Goal: Task Accomplishment & Management: Contribute content

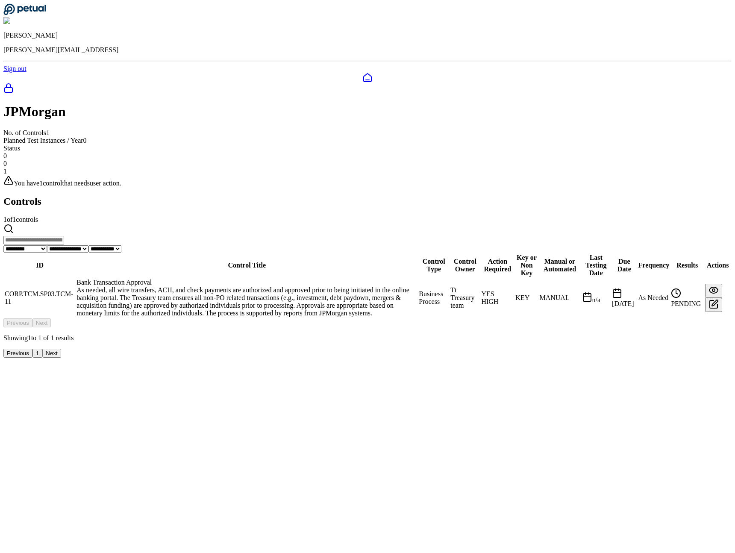
click at [75, 278] on td "CORP.TCM.SP03.TCM-11" at bounding box center [39, 297] width 71 height 39
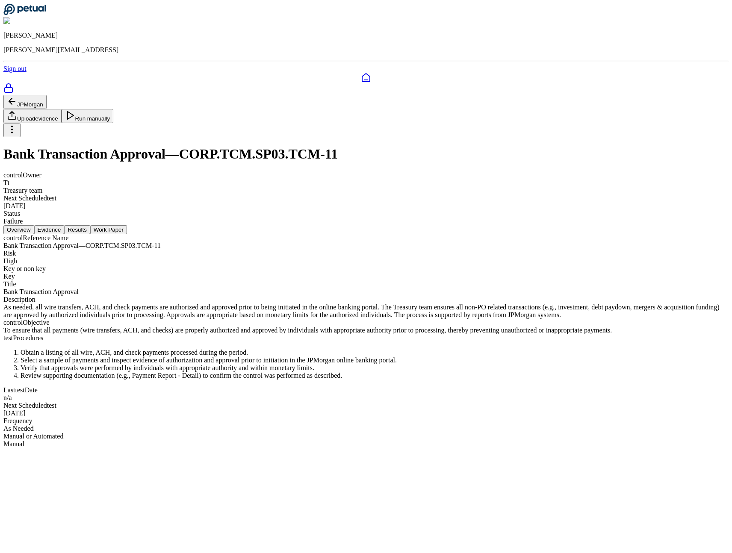
click at [19, 73] on div at bounding box center [365, 78] width 725 height 10
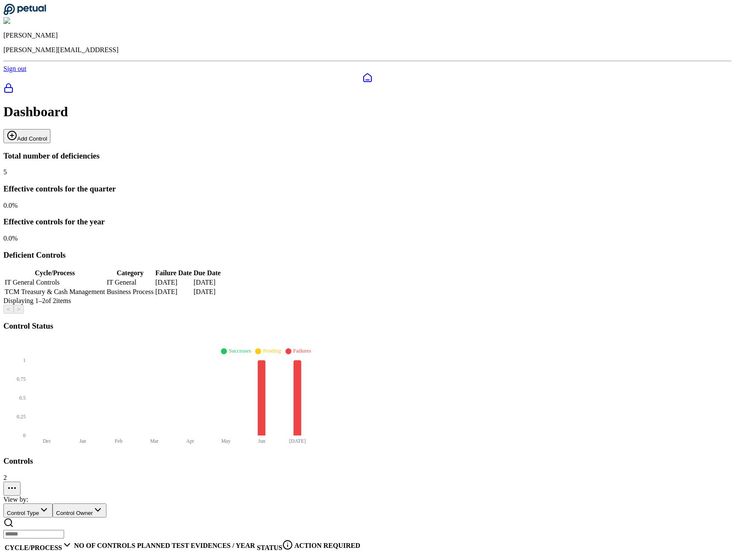
click at [50, 129] on button "Add Control" at bounding box center [26, 136] width 47 height 14
type input "**********"
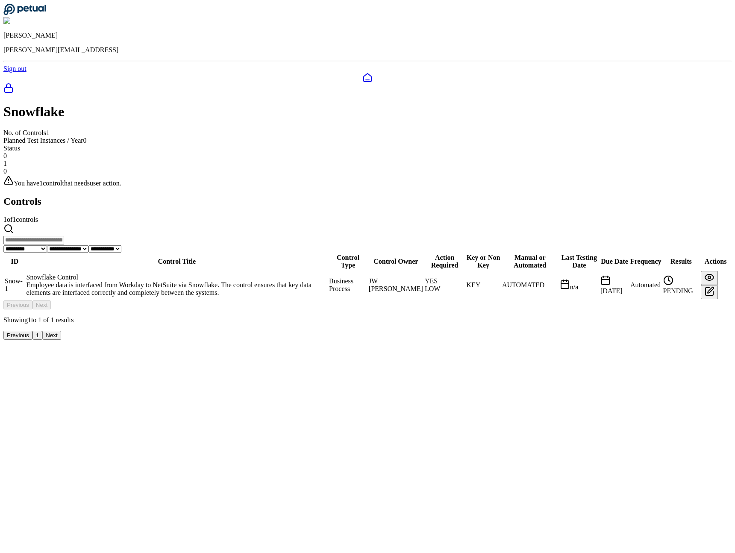
click at [235, 281] on div "Employee data is interfaced from Workday to NetSuite via Snowflake. The control…" at bounding box center [177, 288] width 301 height 15
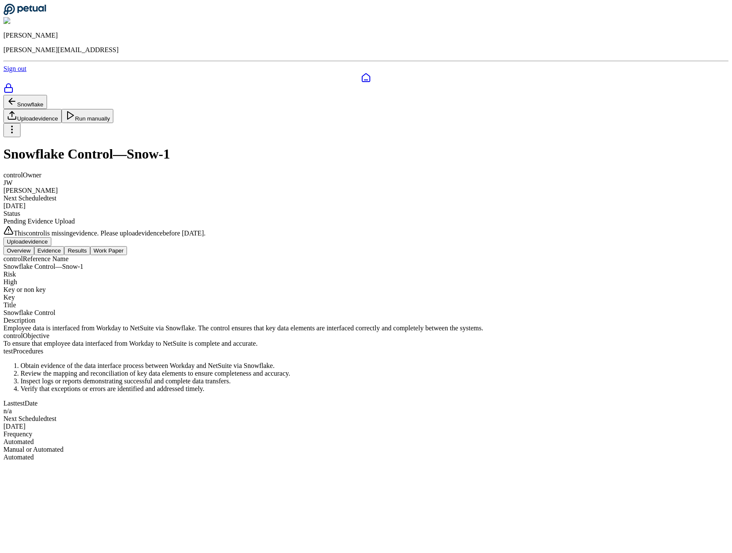
click at [65, 246] on button "Evidence" at bounding box center [49, 250] width 30 height 9
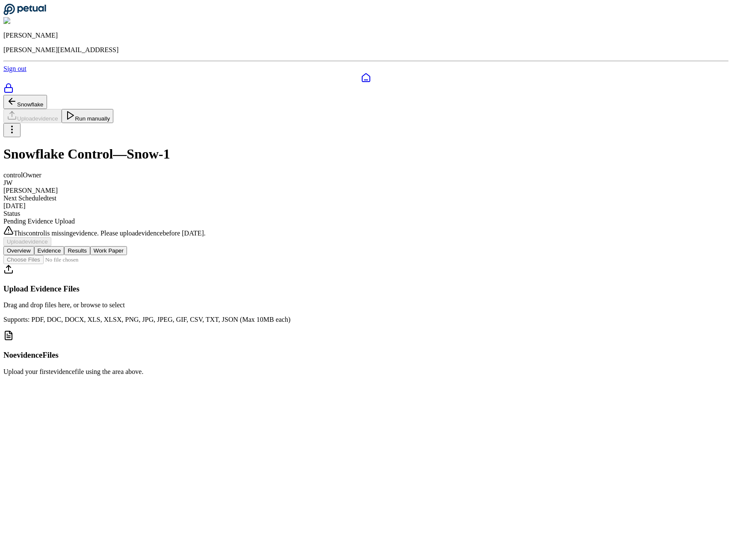
click at [255, 294] on div "Upload Evidence Files Drag and drop files here, or browse to select Supports: P…" at bounding box center [365, 289] width 725 height 68
click at [100, 264] on input "file" at bounding box center [51, 259] width 97 height 9
type input "**********"
click at [100, 255] on input "file" at bounding box center [51, 259] width 97 height 9
click at [431, 171] on div "control Owner [PERSON_NAME] Next Scheduled test [DATE] Status Pending Evidence …" at bounding box center [365, 198] width 725 height 54
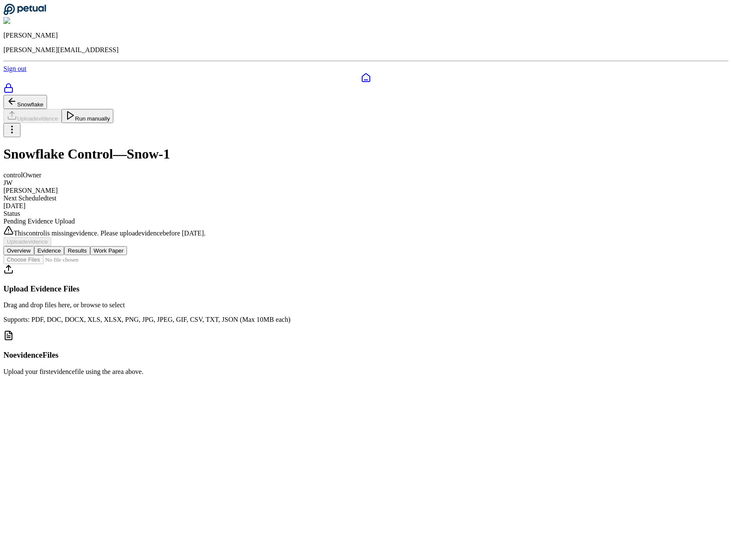
click at [47, 95] on button "Snowflake" at bounding box center [25, 102] width 44 height 14
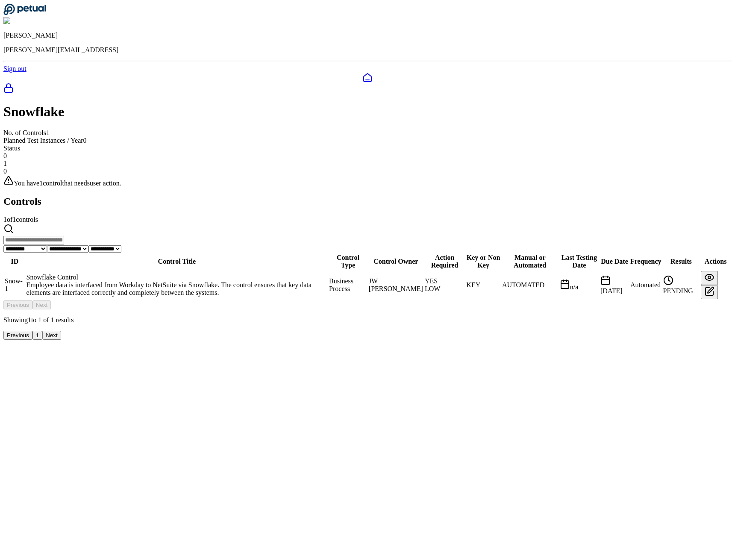
click at [27, 73] on div "**********" at bounding box center [367, 206] width 728 height 267
click at [19, 83] on div at bounding box center [367, 89] width 728 height 12
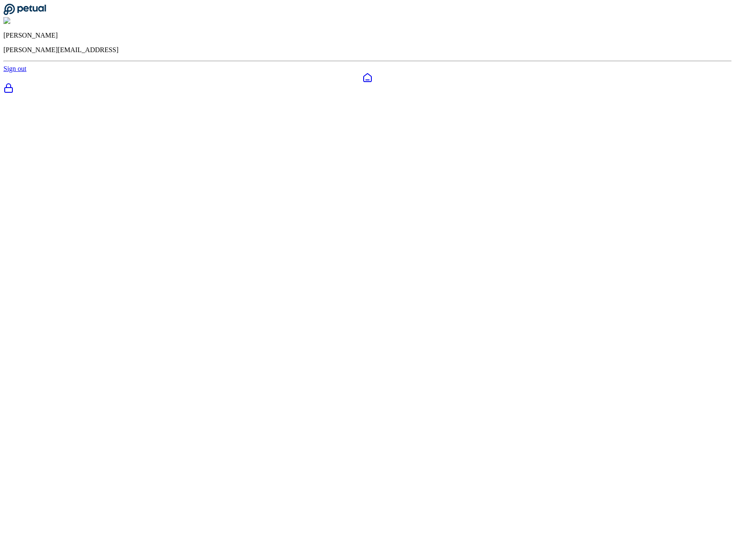
click at [14, 73] on div at bounding box center [367, 78] width 728 height 10
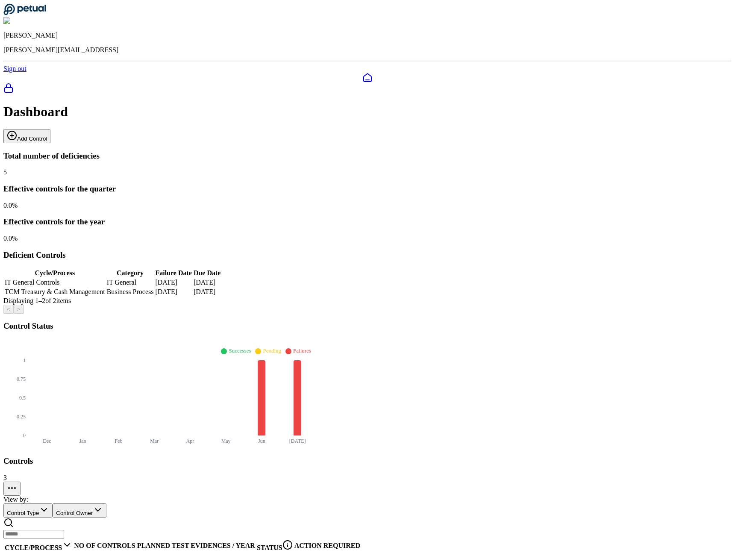
drag, startPoint x: 112, startPoint y: 401, endPoint x: 100, endPoint y: 394, distance: 13.6
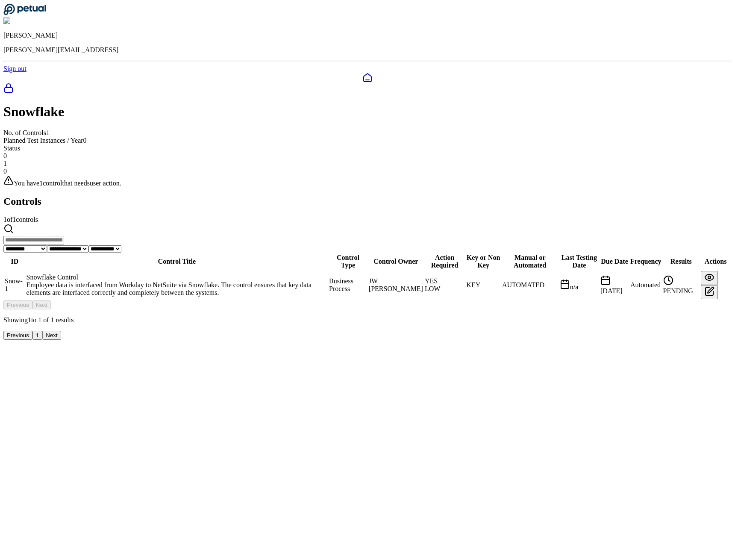
click at [232, 281] on div "Employee data is interfaced from Workday to NetSuite via Snowflake. The control…" at bounding box center [177, 288] width 301 height 15
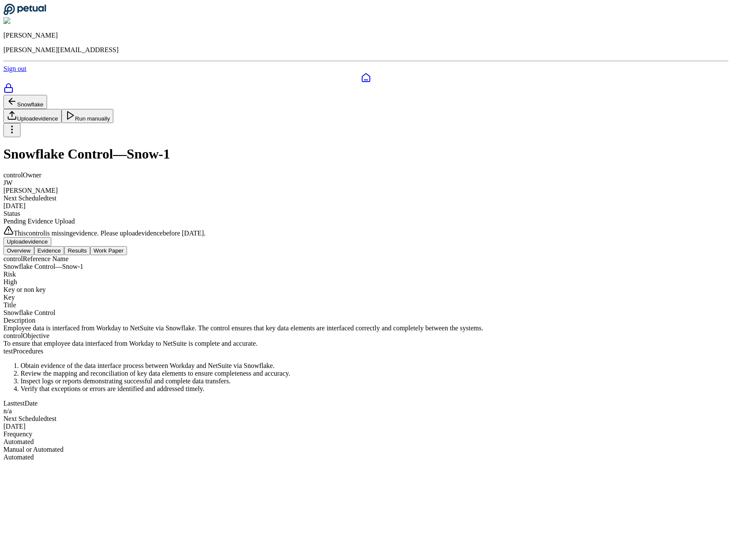
click at [65, 246] on button "Evidence" at bounding box center [49, 250] width 30 height 9
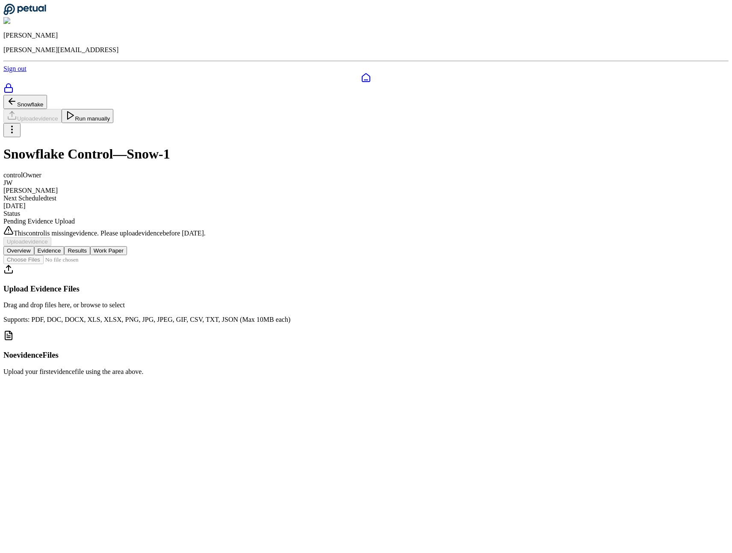
click at [100, 255] on input "file" at bounding box center [51, 259] width 97 height 9
type input "**********"
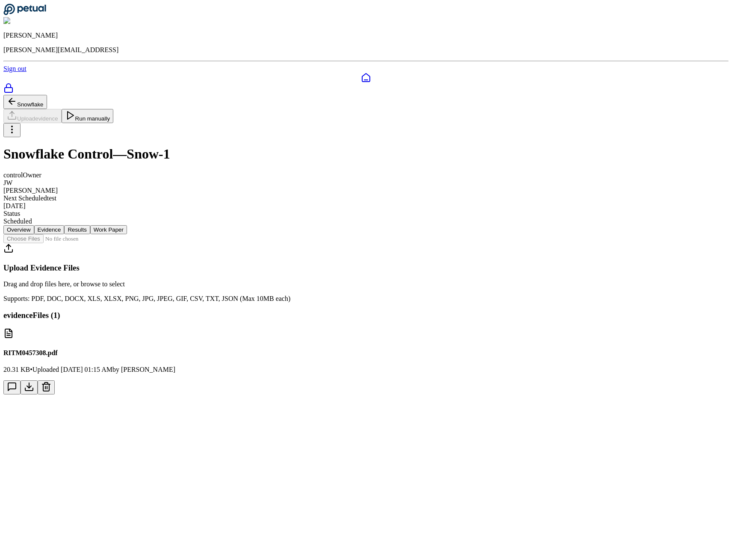
click at [100, 243] on input "file" at bounding box center [51, 238] width 97 height 9
